Goal: Transaction & Acquisition: Book appointment/travel/reservation

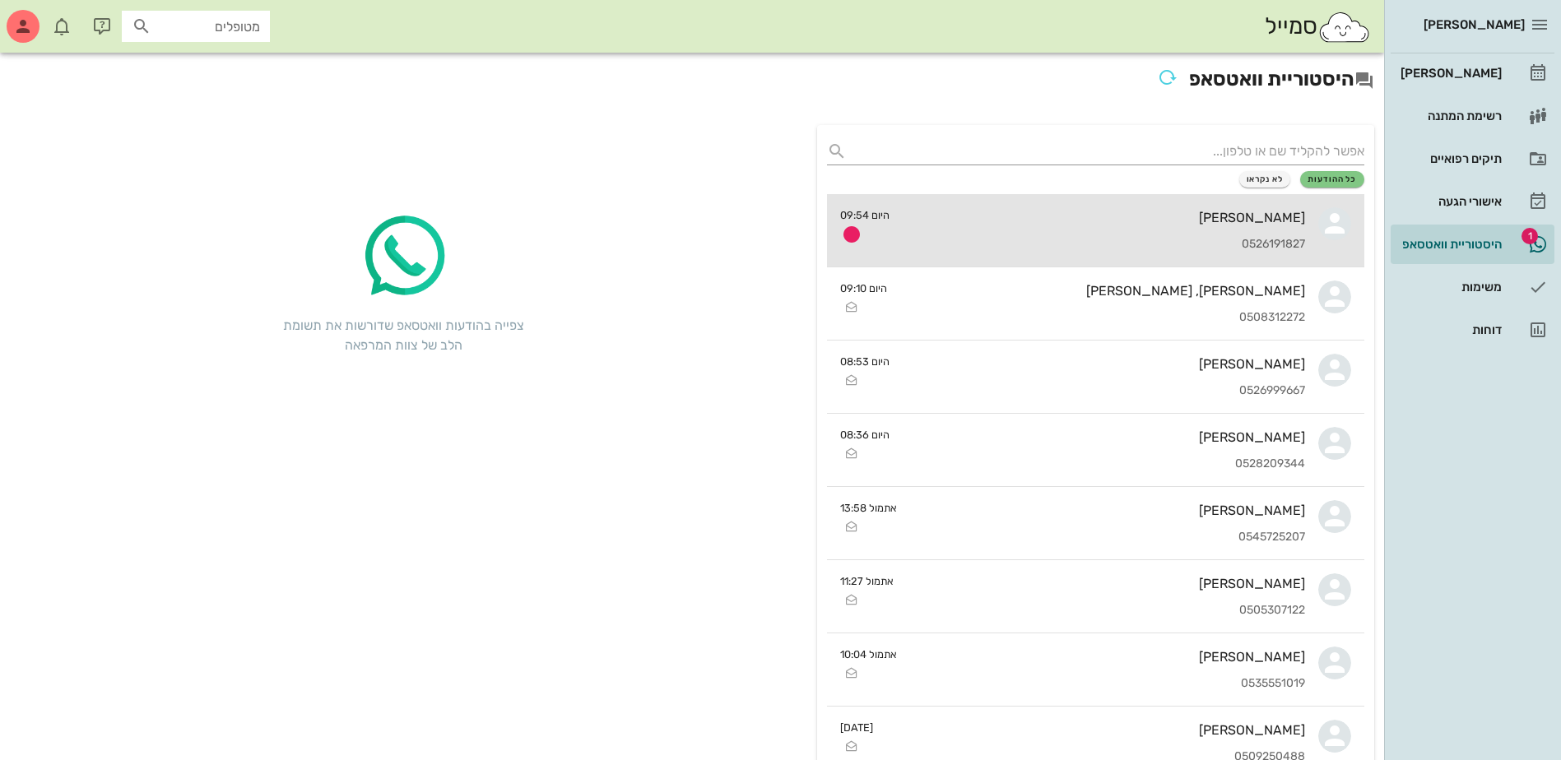
click at [1144, 231] on div "[PERSON_NAME] 0526191827" at bounding box center [1104, 230] width 402 height 72
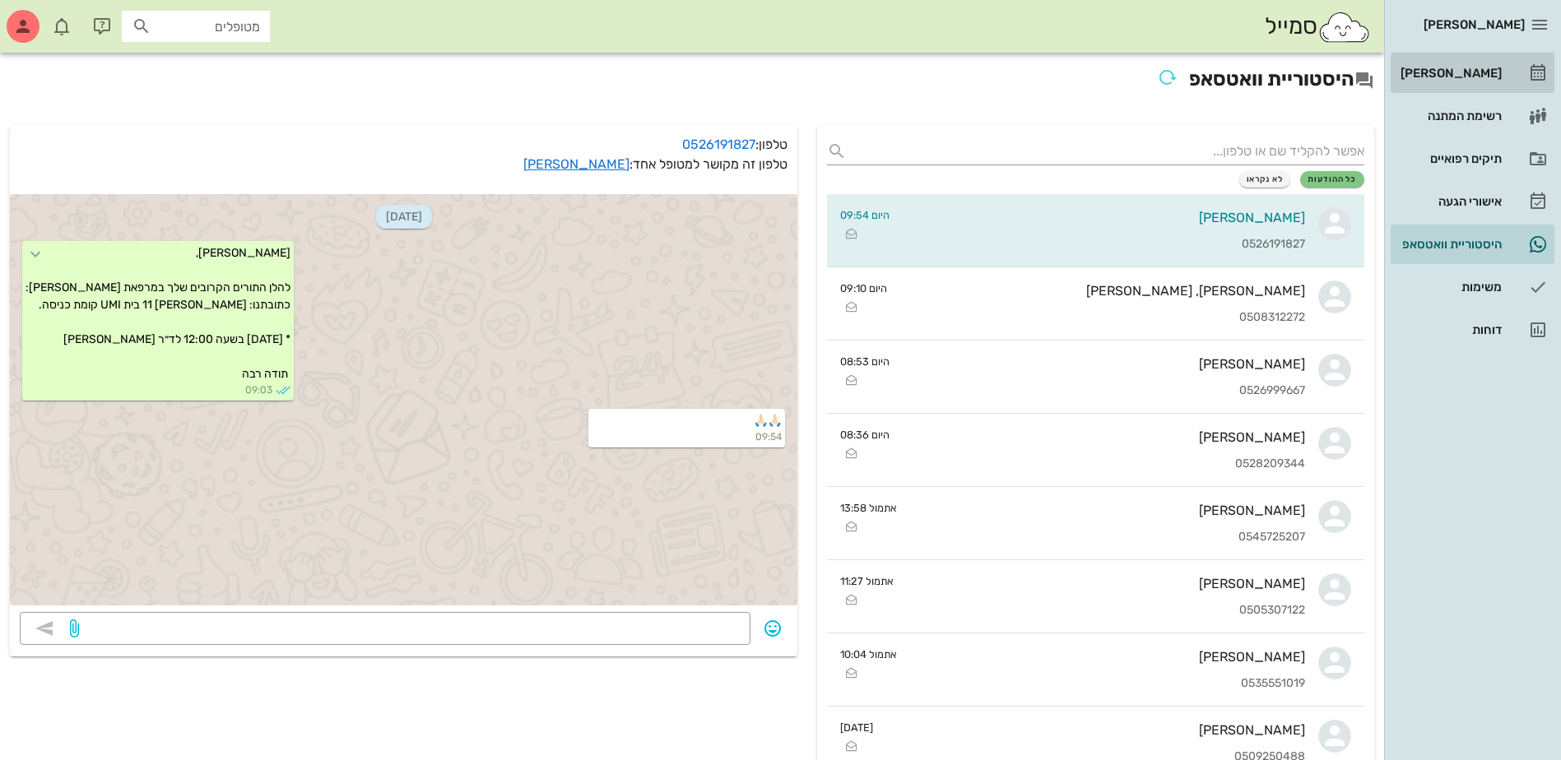
click at [1462, 73] on div "[PERSON_NAME]" at bounding box center [1449, 73] width 105 height 13
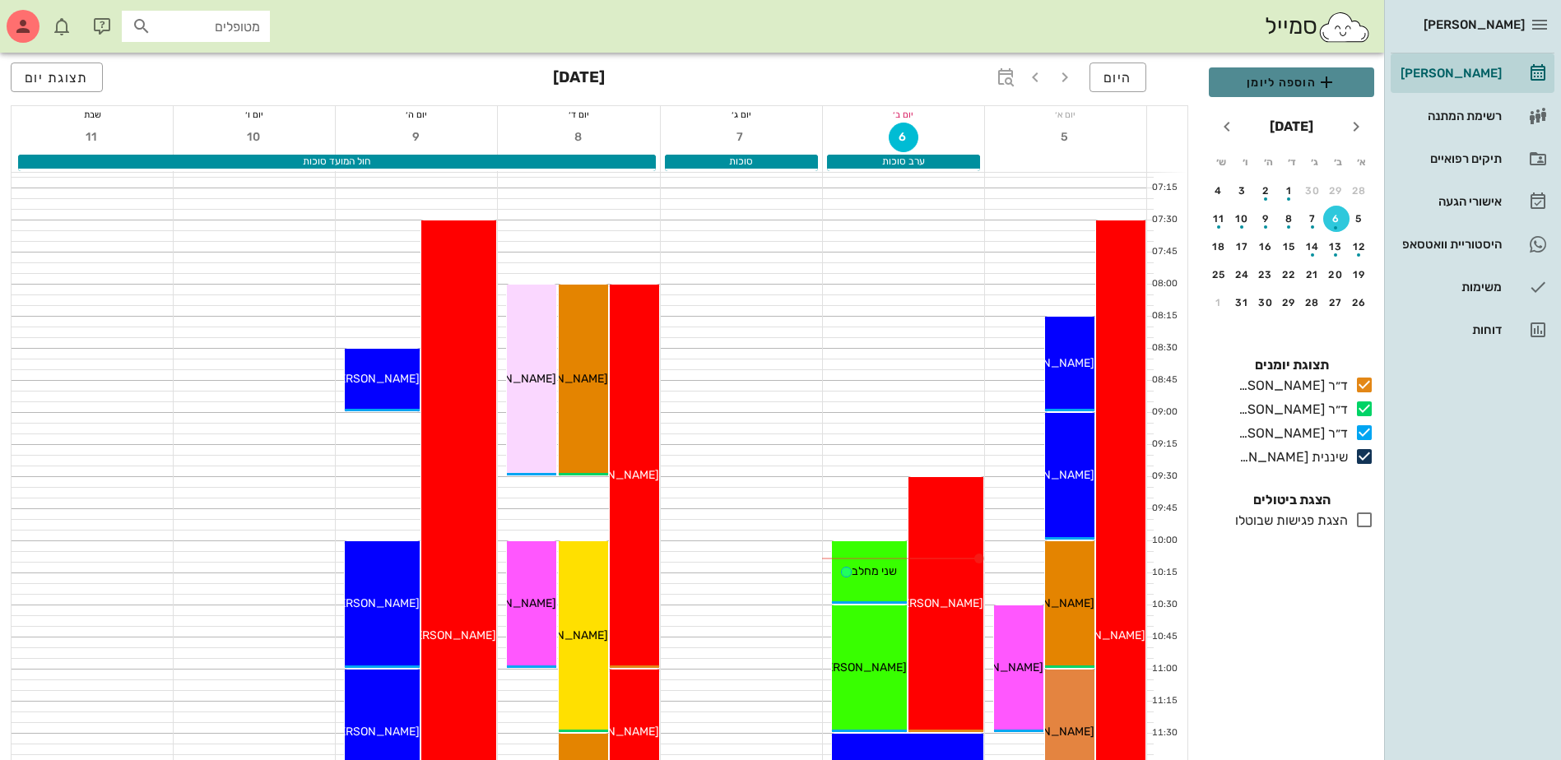
click at [1265, 82] on span "הוספה ליומן" at bounding box center [1291, 82] width 139 height 20
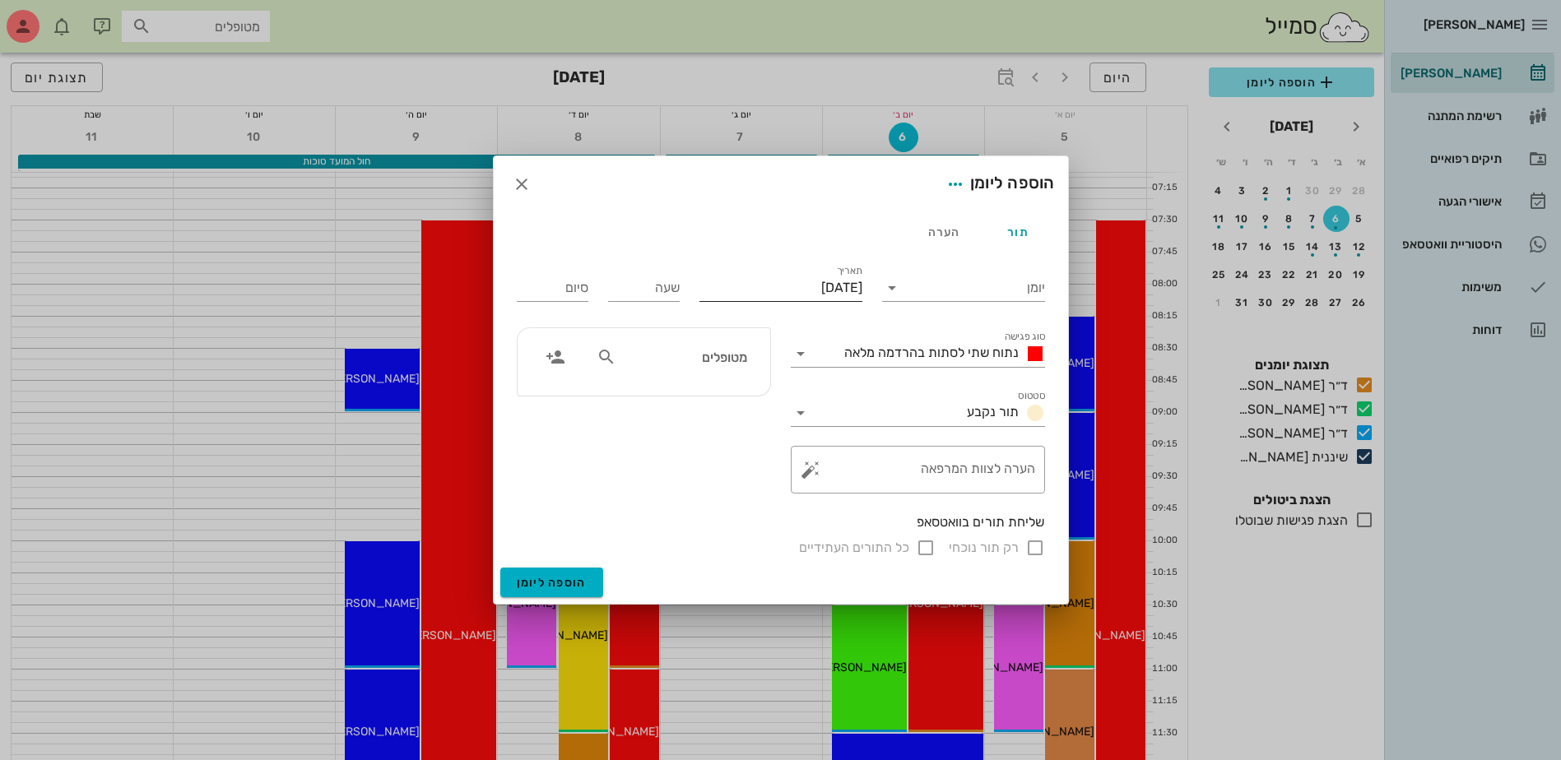
click at [765, 283] on input "[DATE]" at bounding box center [780, 288] width 163 height 26
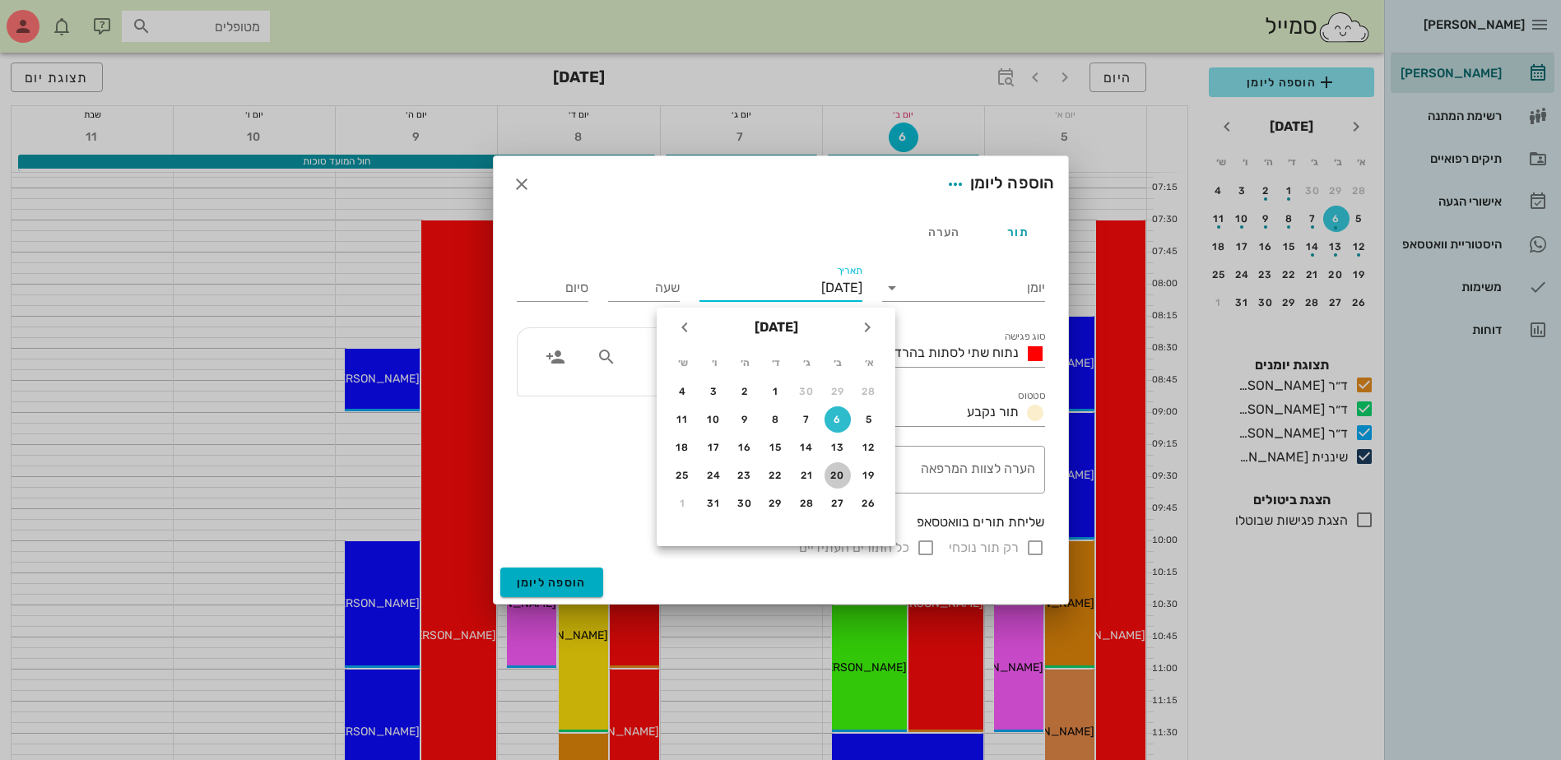
click at [836, 476] on div "20" at bounding box center [838, 476] width 26 height 12
type input "[DATE]"
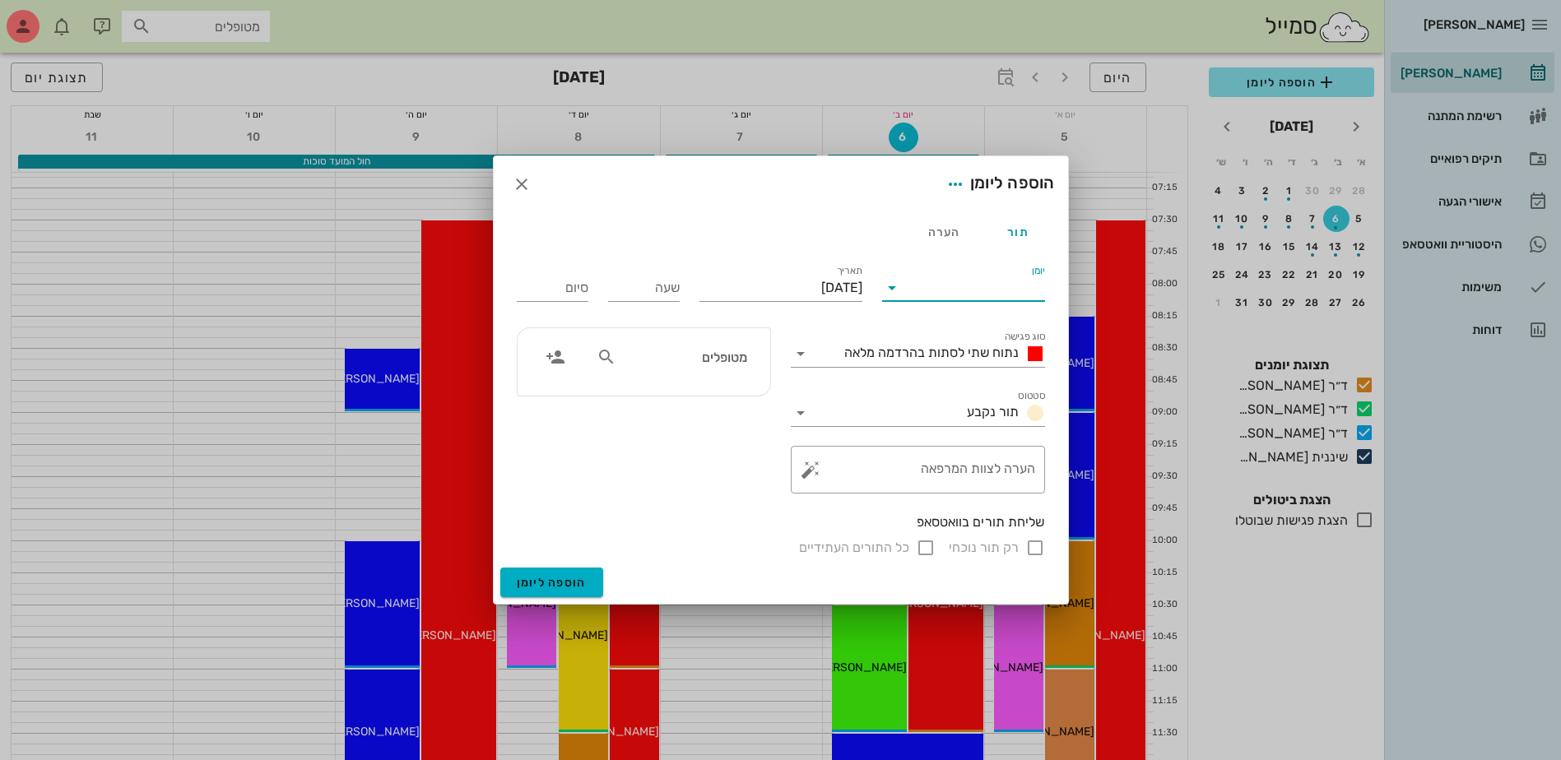
click at [959, 286] on input "יומן" at bounding box center [975, 288] width 140 height 26
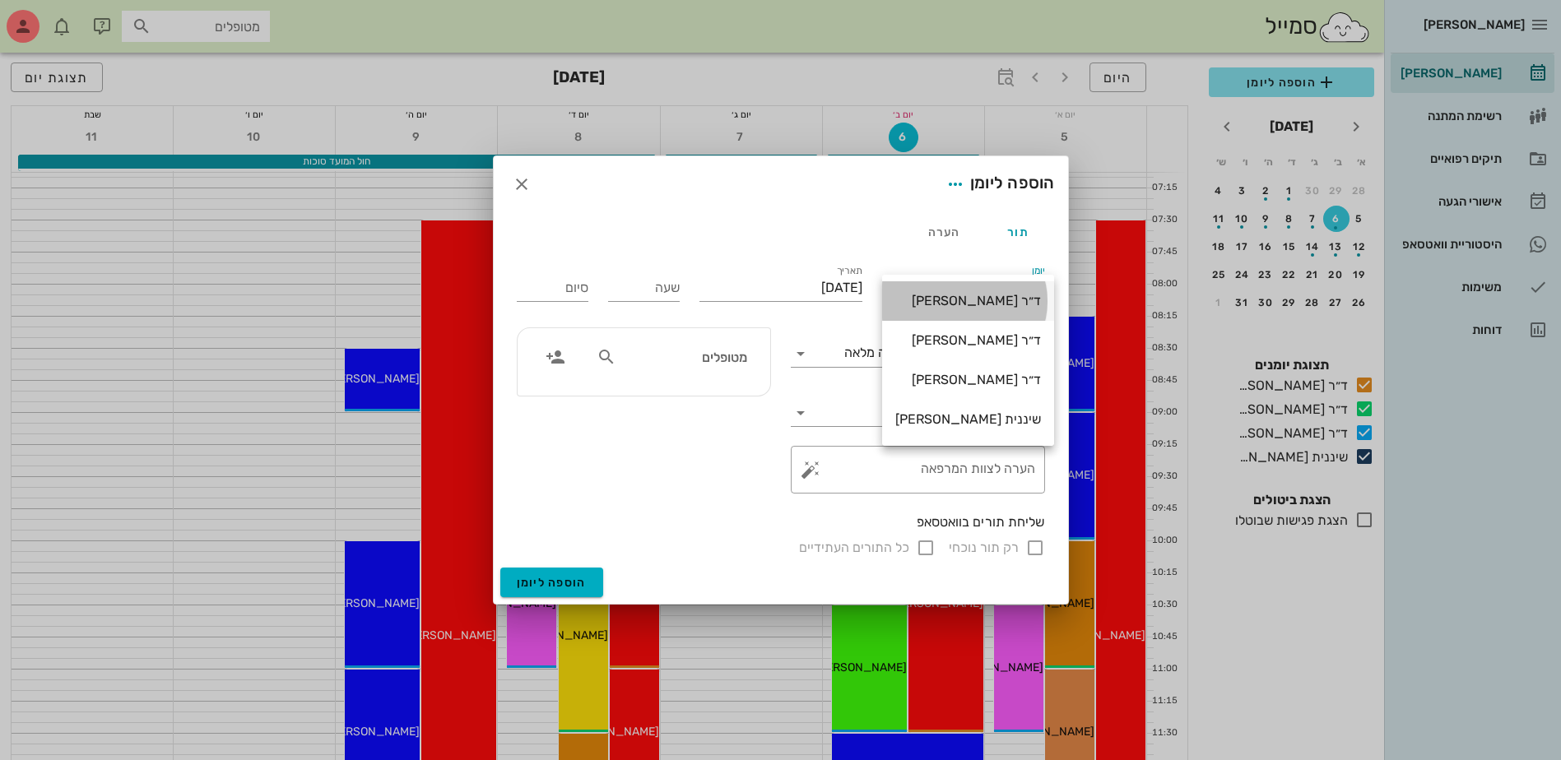
click at [970, 305] on div "ד״ר [PERSON_NAME]" at bounding box center [968, 301] width 146 height 16
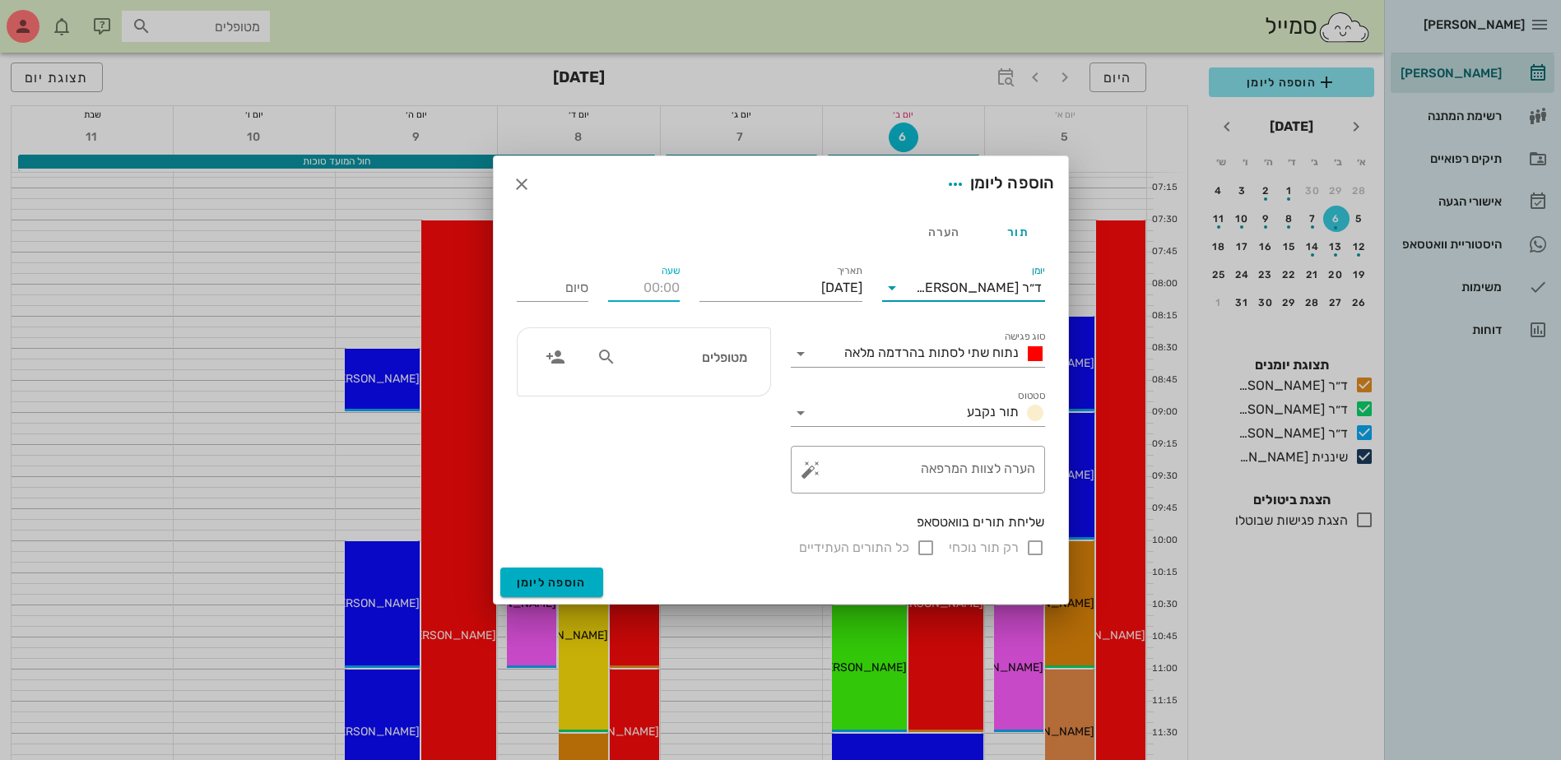
click at [644, 287] on input "שעה" at bounding box center [644, 288] width 72 height 26
type input "12:00"
click at [897, 354] on span "נתוח שתי לסתות בהרדמה מלאה" at bounding box center [931, 353] width 174 height 16
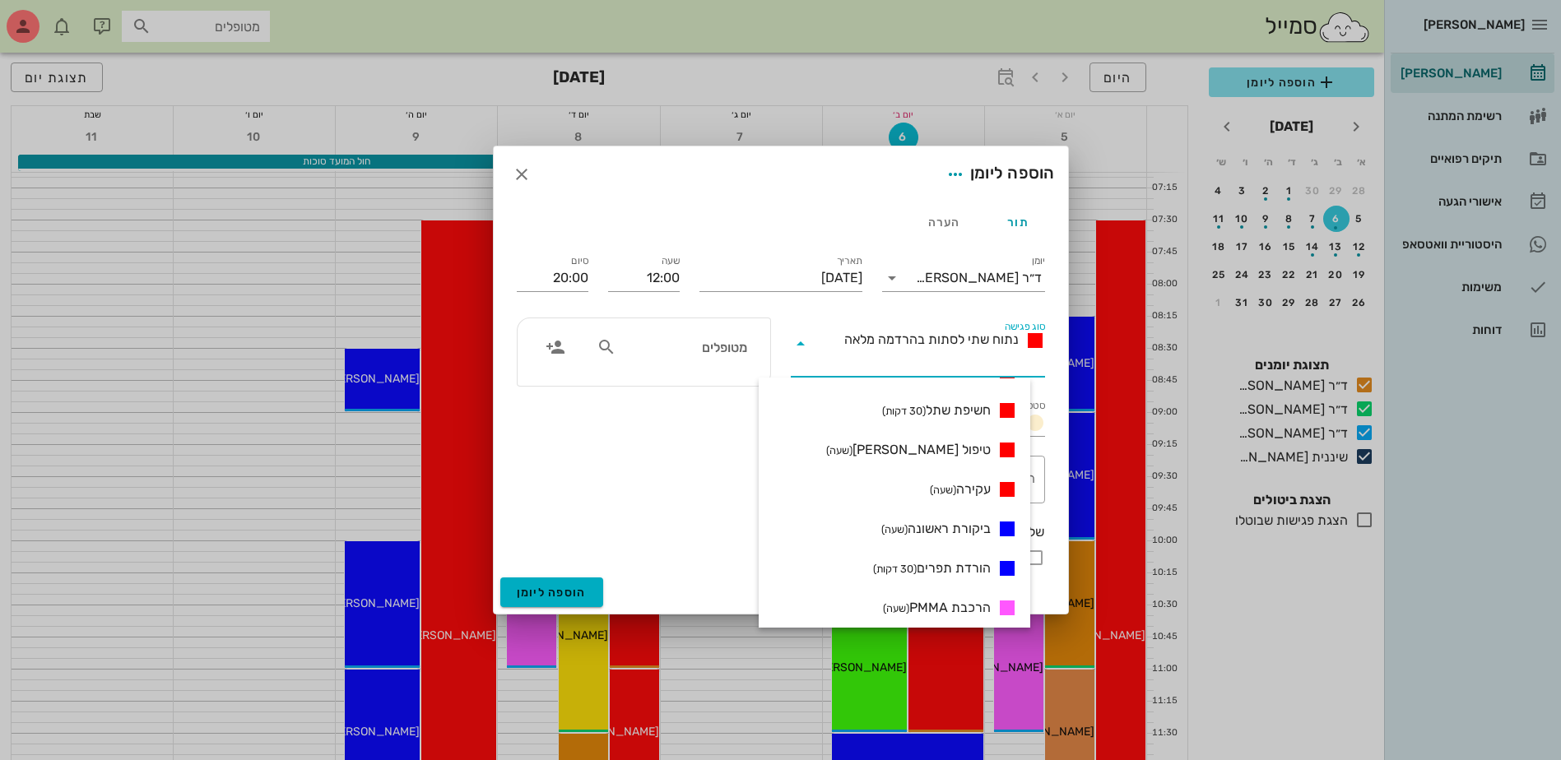
scroll to position [247, 0]
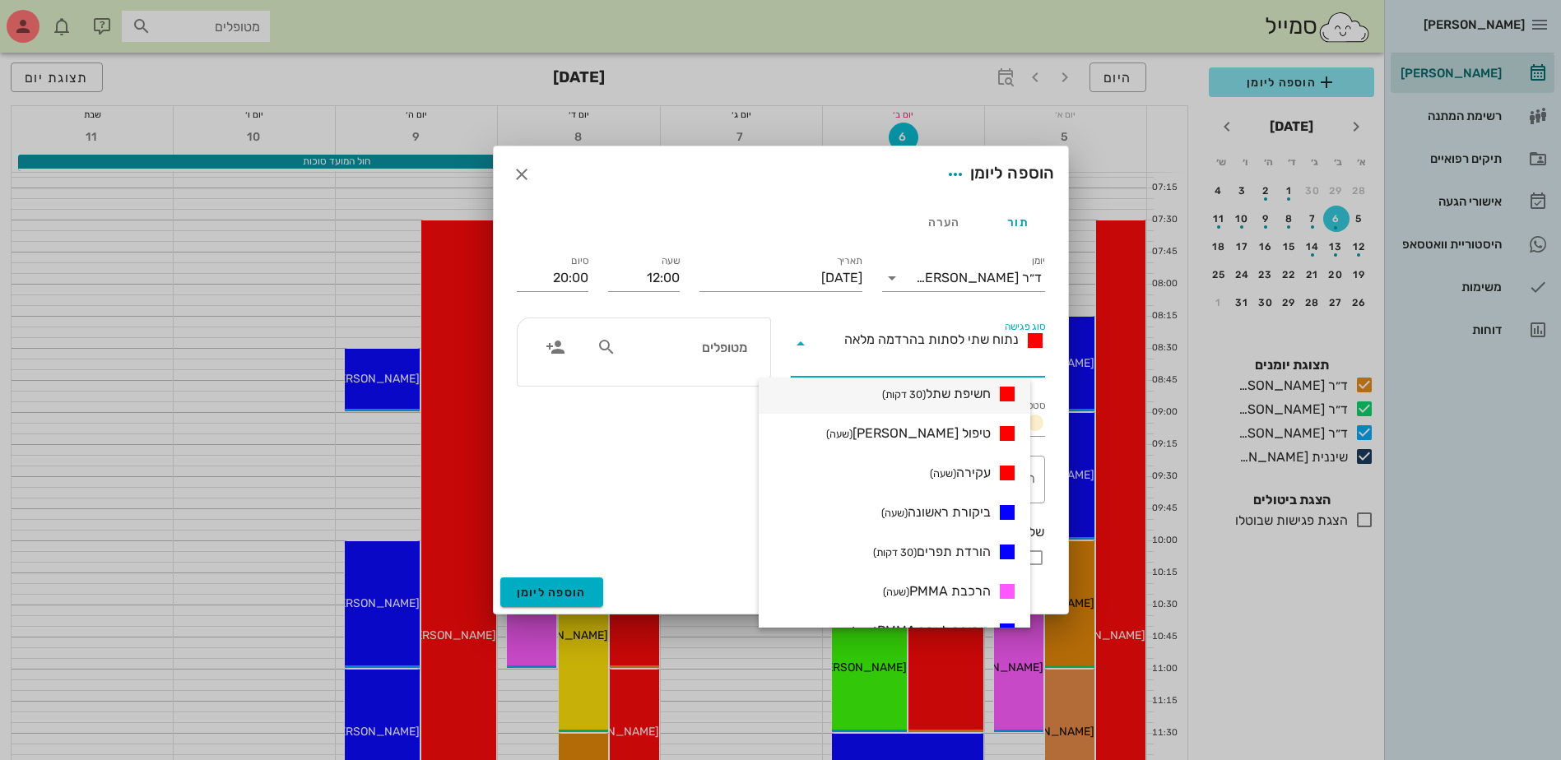
click at [975, 392] on span "חשיפת שתל (30 דקות)" at bounding box center [936, 394] width 109 height 20
type input "12:30"
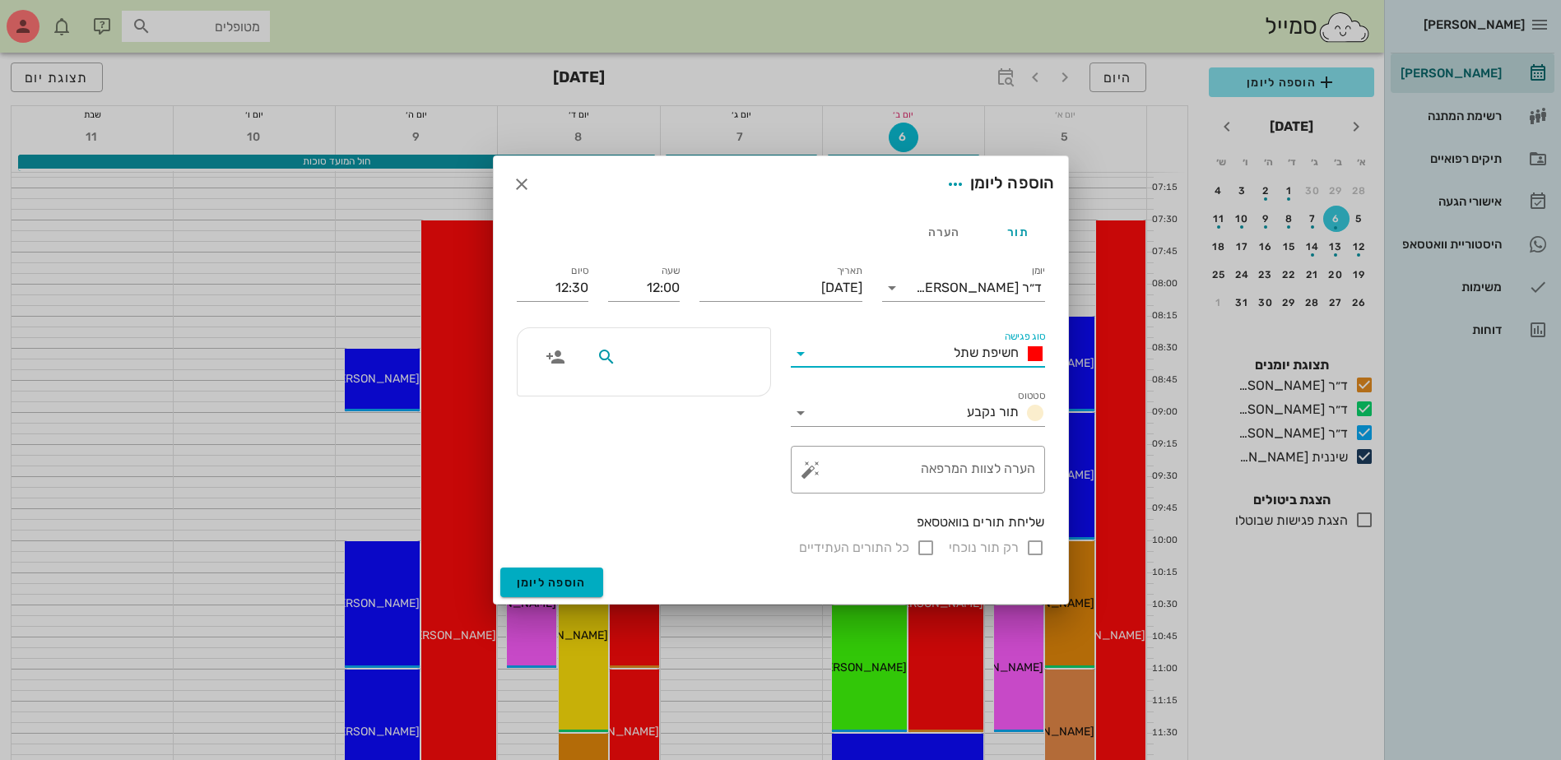
click at [708, 363] on input "text" at bounding box center [683, 356] width 127 height 21
type input "צדי"
click at [709, 402] on div "0524299900" at bounding box center [684, 408] width 168 height 13
drag, startPoint x: 556, startPoint y: 290, endPoint x: 663, endPoint y: 300, distance: 107.4
click at [663, 300] on div "יומן ד״ר ג׳[PERSON_NAME] סוג פגישה חשיפת שתל סטטוס תור נקבע תאריך [DATE] שעה 12…" at bounding box center [781, 410] width 548 height 316
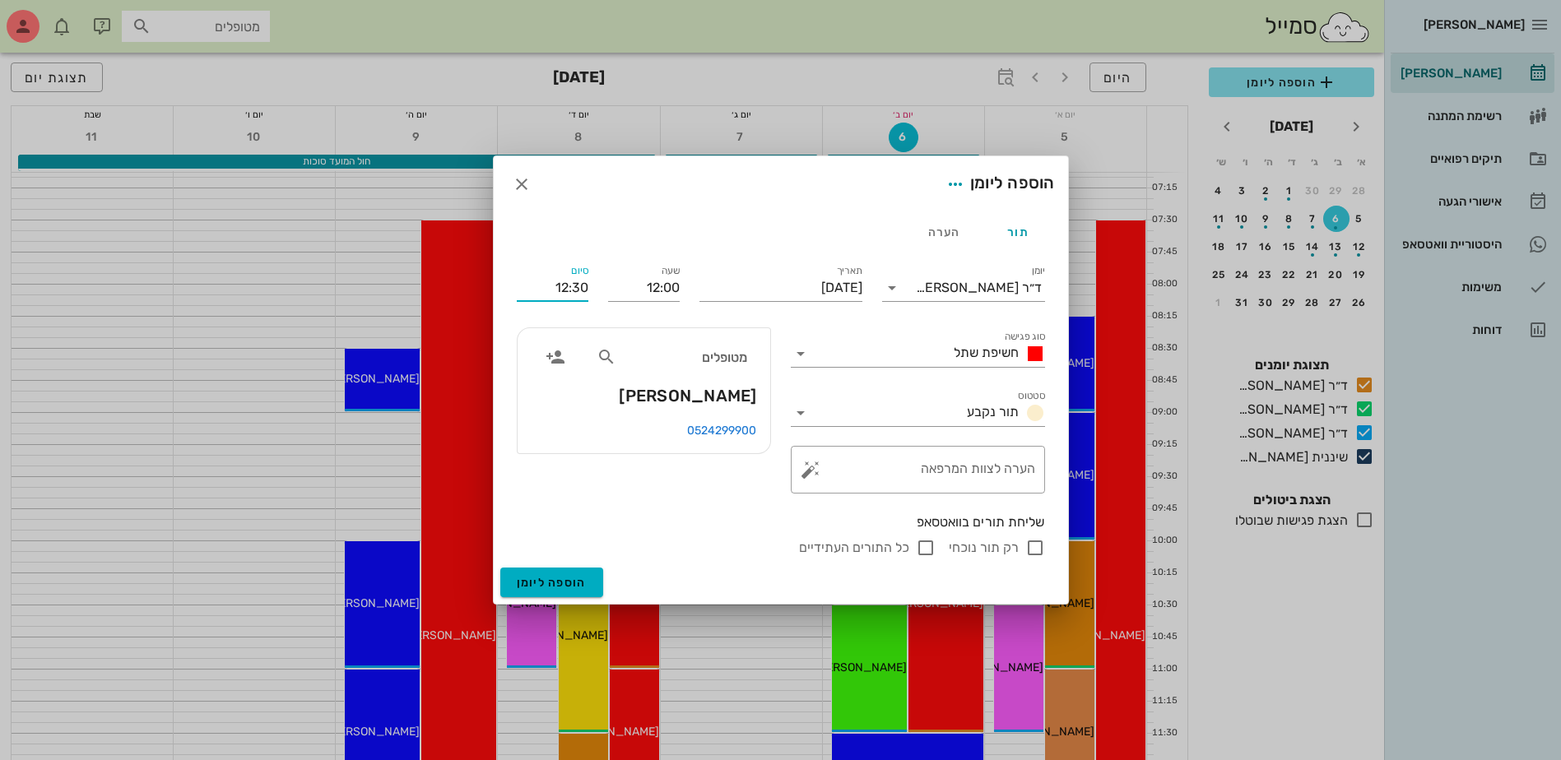
click at [573, 293] on input "12:30" at bounding box center [553, 288] width 72 height 26
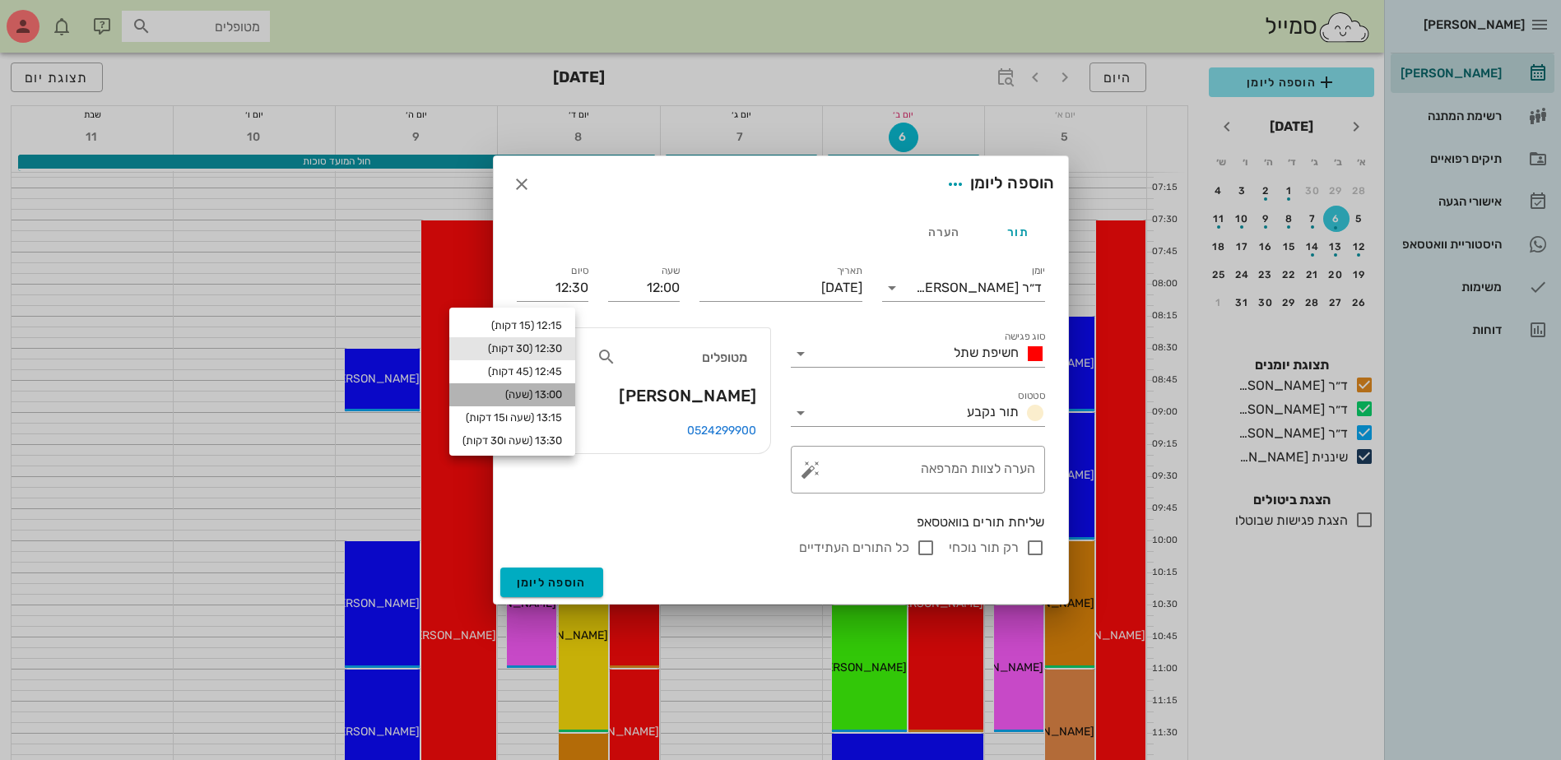
click at [562, 393] on div "13:00 (שעה)" at bounding box center [512, 394] width 100 height 13
type input "13:00"
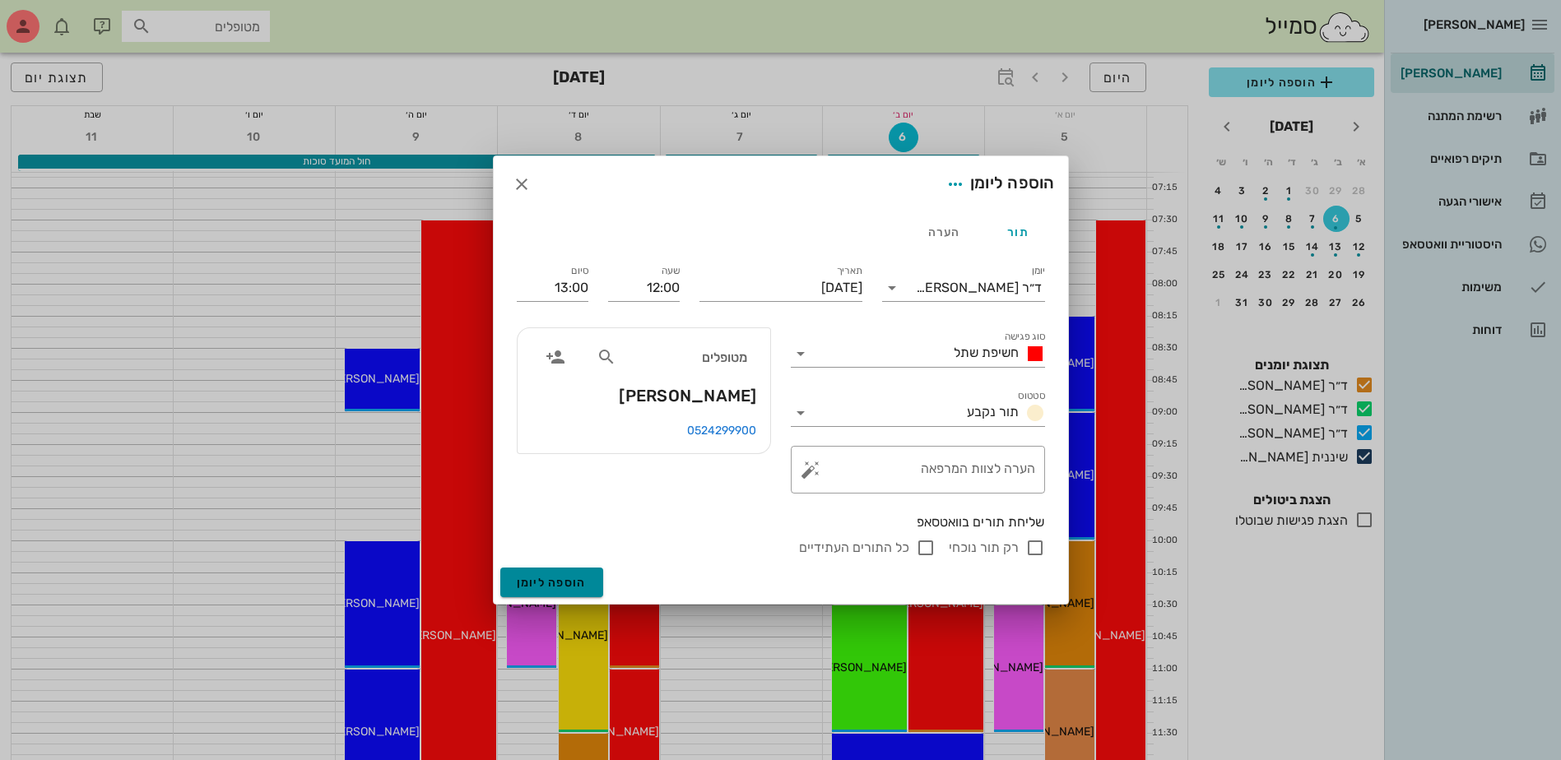
click at [550, 579] on span "הוספה ליומן" at bounding box center [552, 583] width 70 height 14
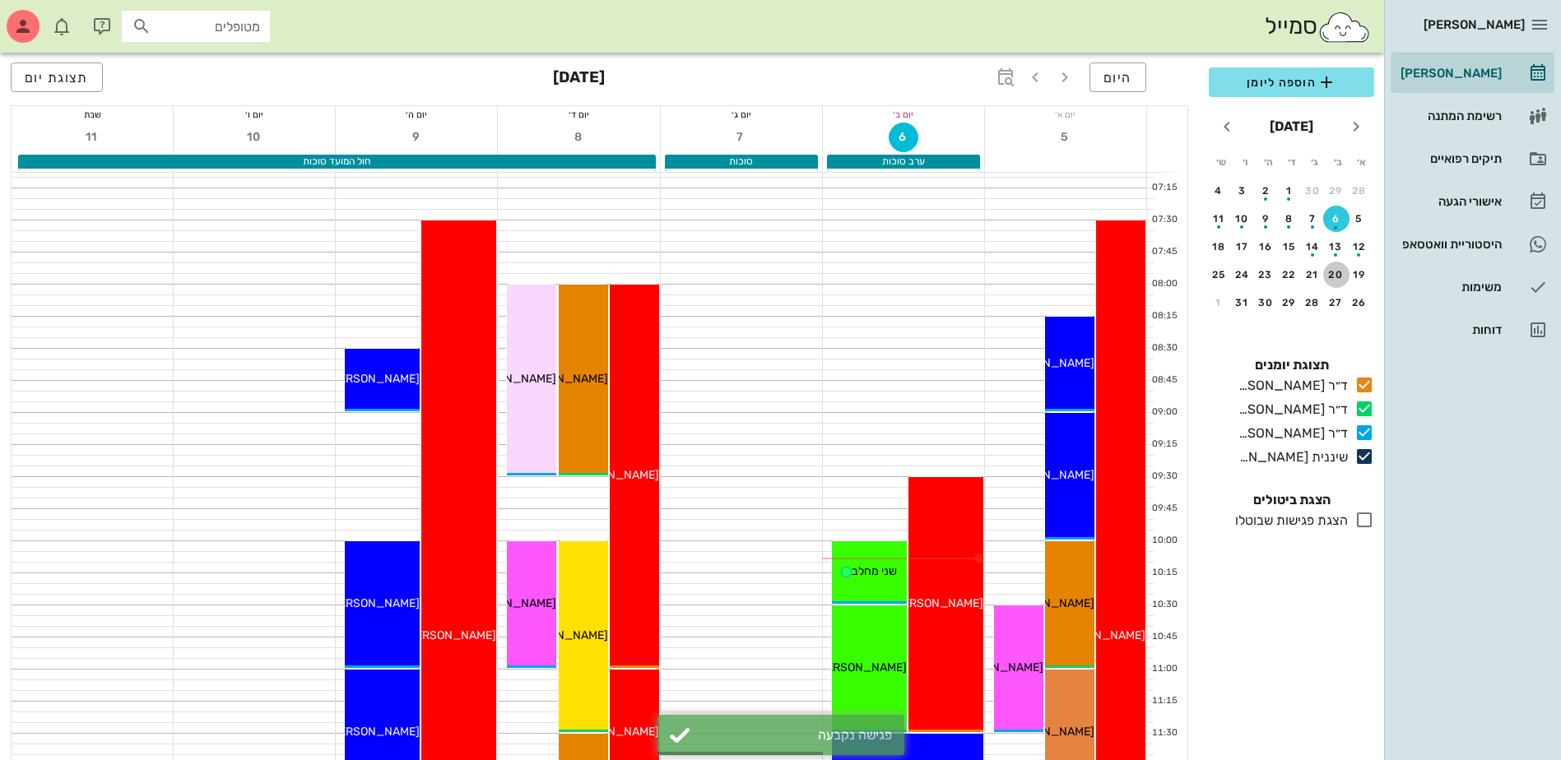
click at [1331, 280] on div "20" at bounding box center [1336, 275] width 26 height 12
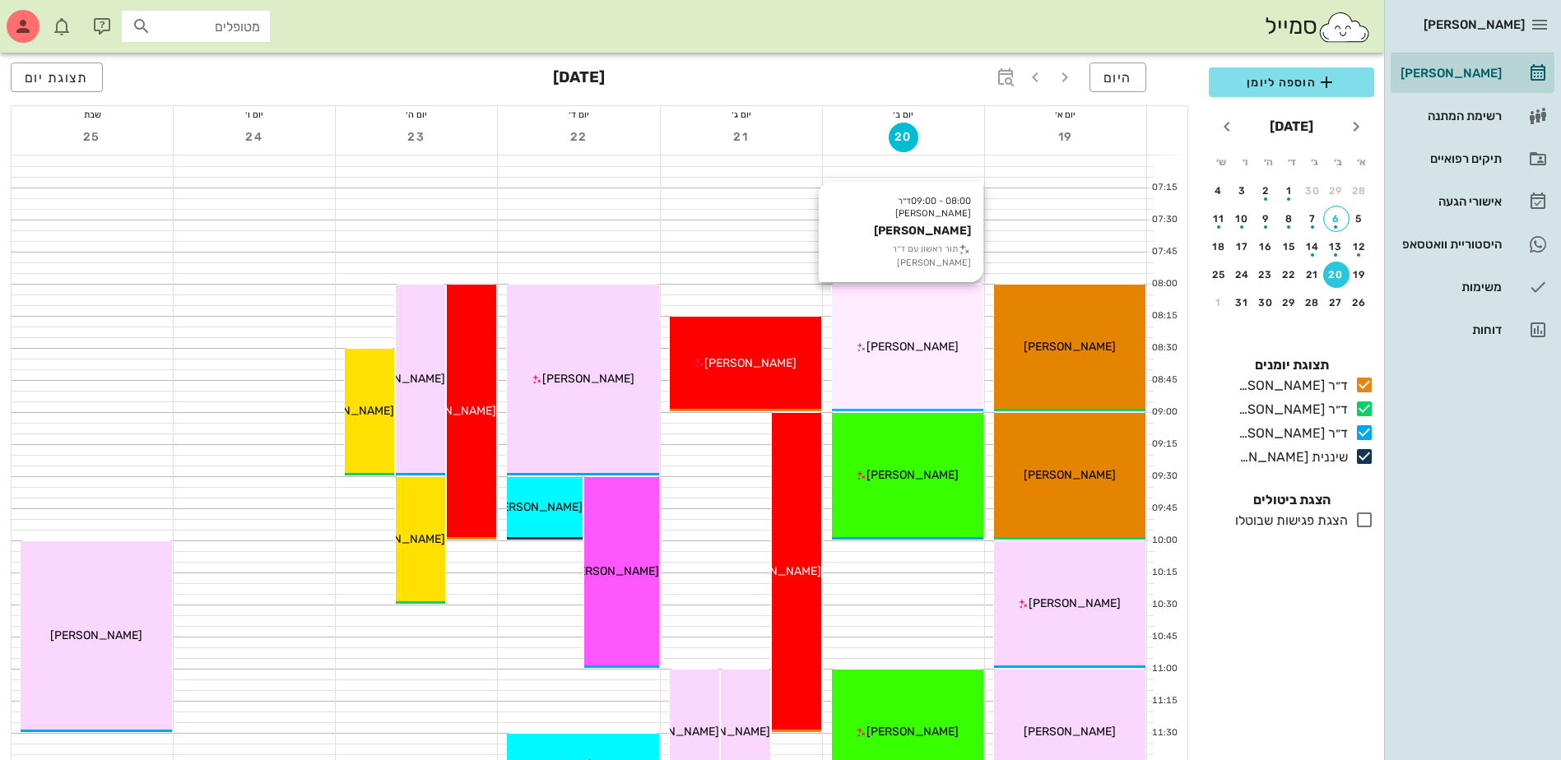
scroll to position [82, 0]
